Goal: Check status: Check status

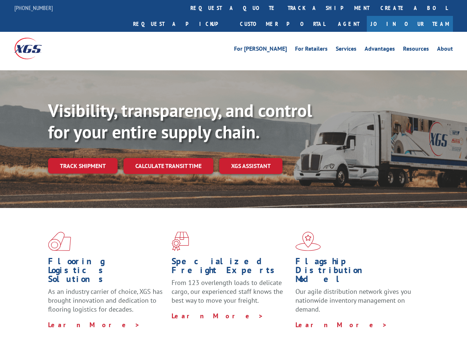
click at [233, 174] on div "Visibility, transparency, and control for your entire supply chain. Track shipm…" at bounding box center [257, 151] width 419 height 103
click at [282, 8] on link "track a shipment" at bounding box center [328, 8] width 93 height 16
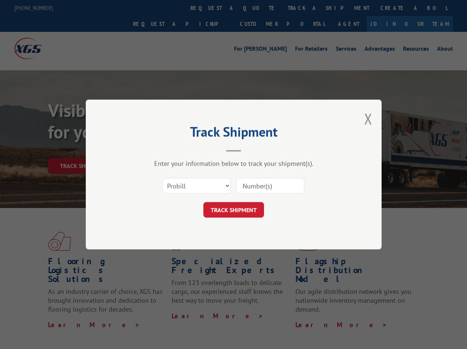
click at [258, 8] on div "Track Shipment Enter your information below to track your shipment(s). Select c…" at bounding box center [233, 174] width 467 height 349
click at [304, 8] on div "Track Shipment Enter your information below to track your shipment(s). Select c…" at bounding box center [233, 174] width 467 height 349
click at [82, 149] on div "Track Shipment Enter your information below to track your shipment(s). Select c…" at bounding box center [233, 174] width 467 height 349
click at [168, 149] on header "Track Shipment" at bounding box center [234, 138] width 222 height 25
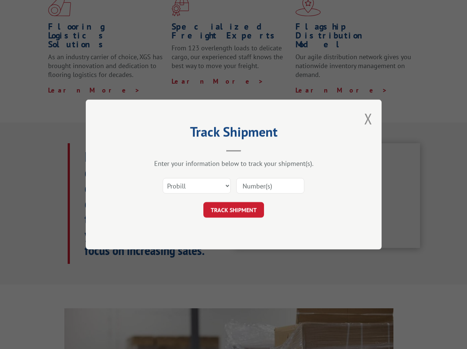
click at [251, 149] on header "Track Shipment" at bounding box center [234, 138] width 222 height 25
